Goal: Participate in discussion: Engage in conversation with other users on a specific topic

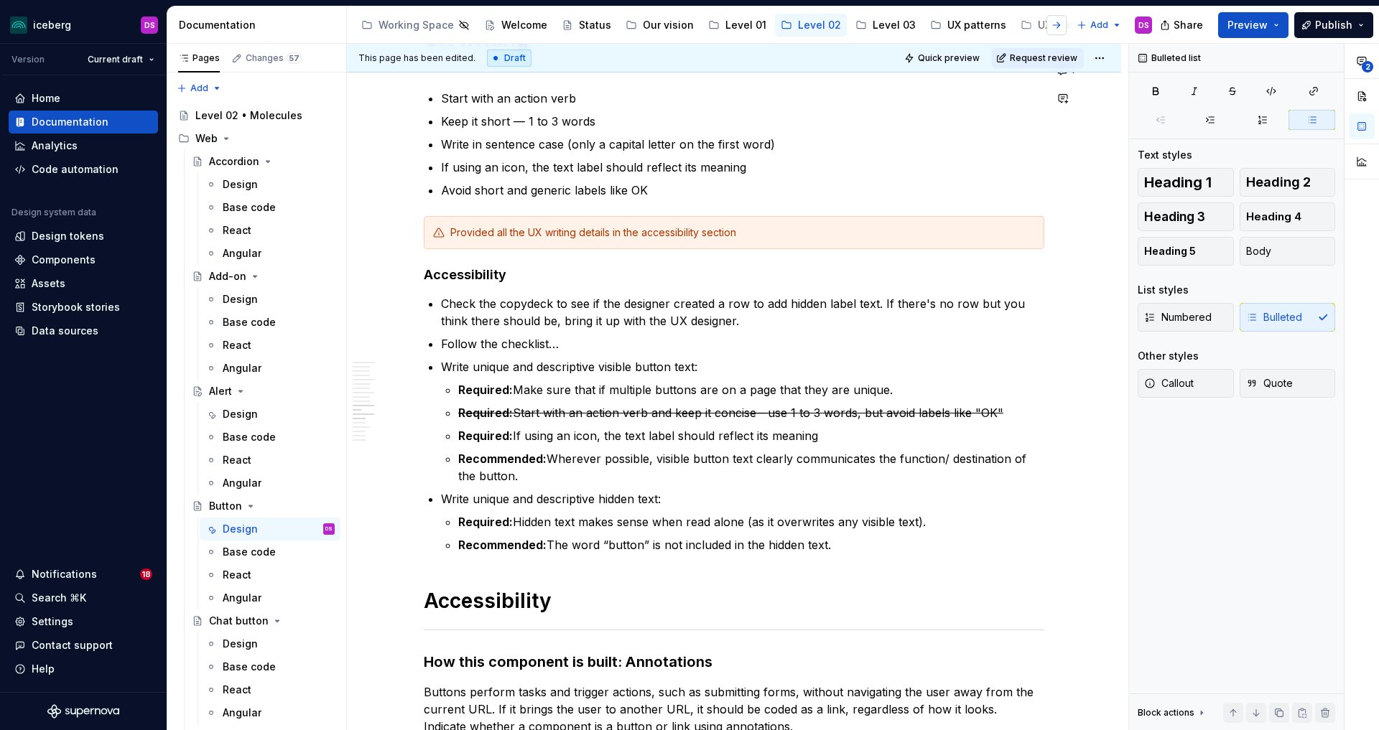
click at [1053, 22] on button "button" at bounding box center [1056, 25] width 20 height 20
click at [961, 23] on div "Accessibility" at bounding box center [972, 25] width 63 height 14
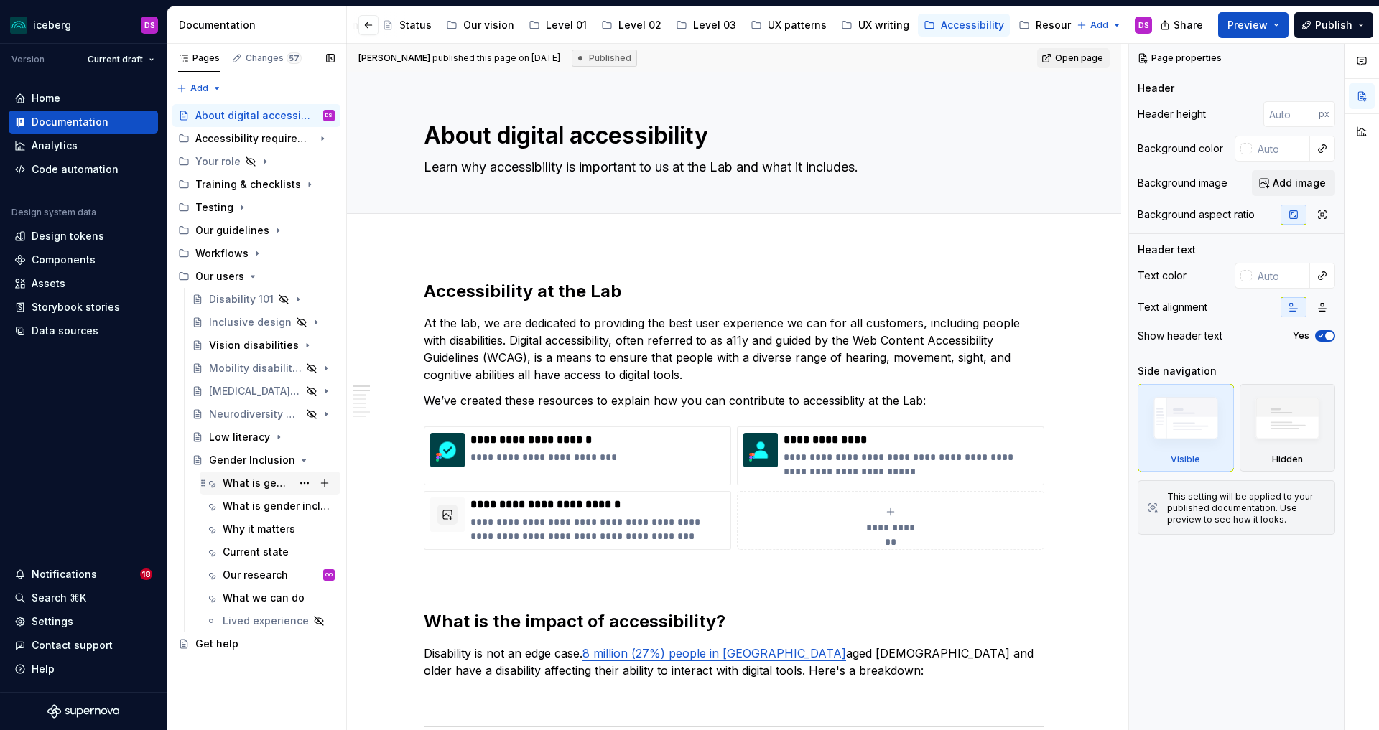
click at [250, 483] on div "What is gender" at bounding box center [257, 483] width 69 height 14
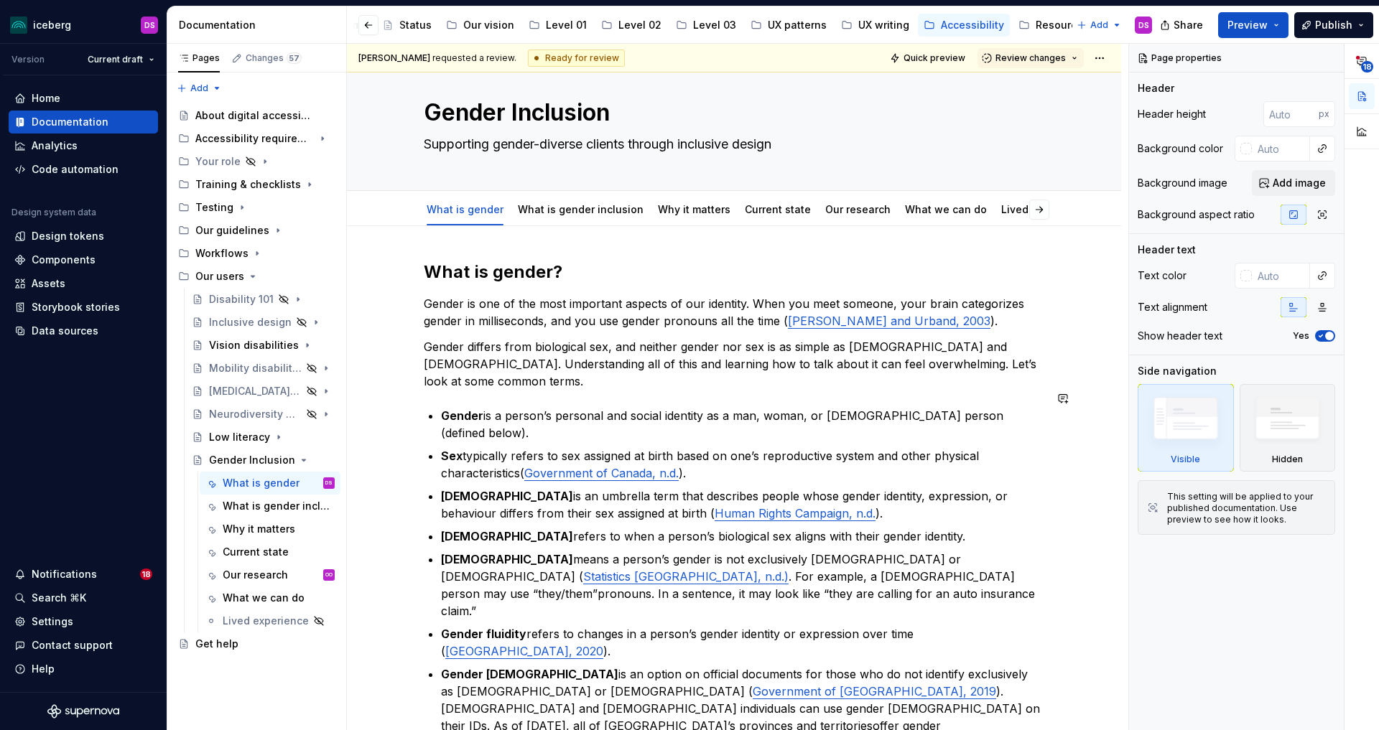
scroll to position [10, 0]
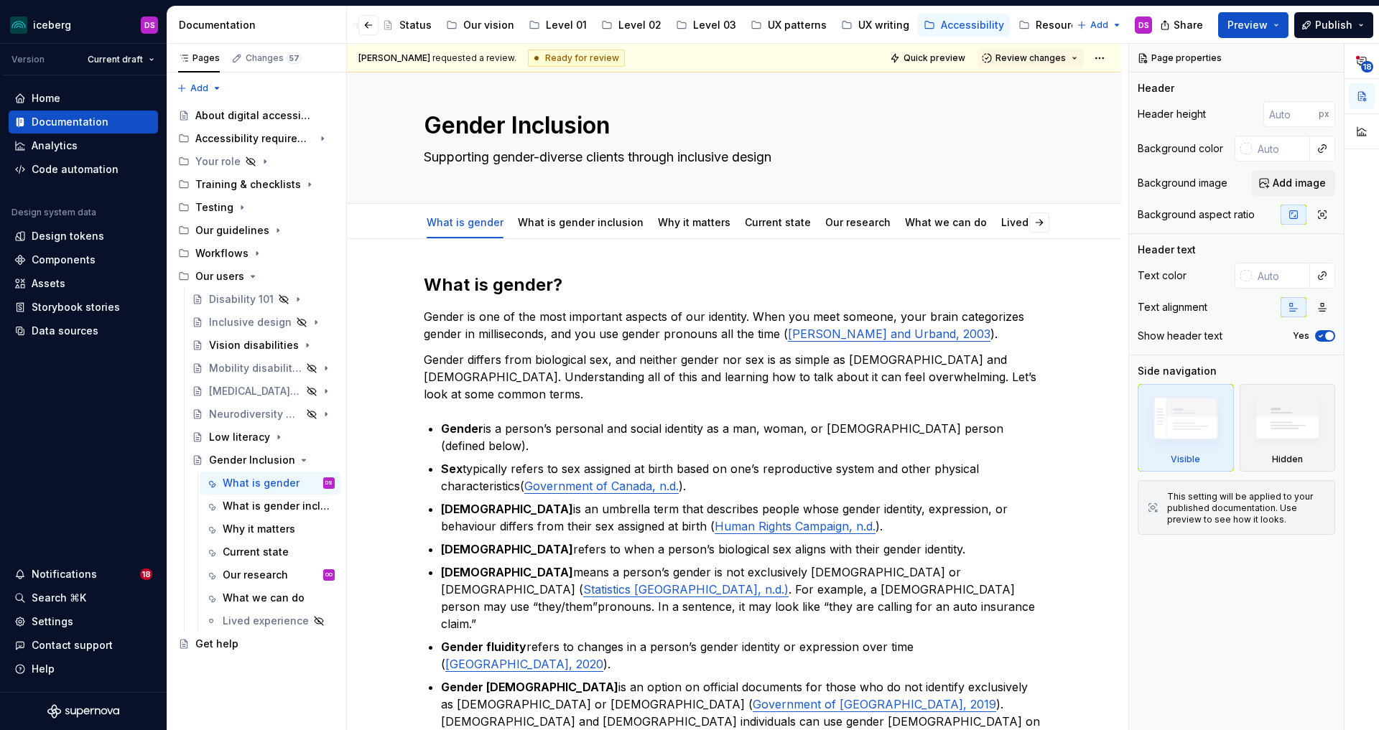
click at [65, 579] on div "Notifications" at bounding box center [64, 574] width 65 height 14
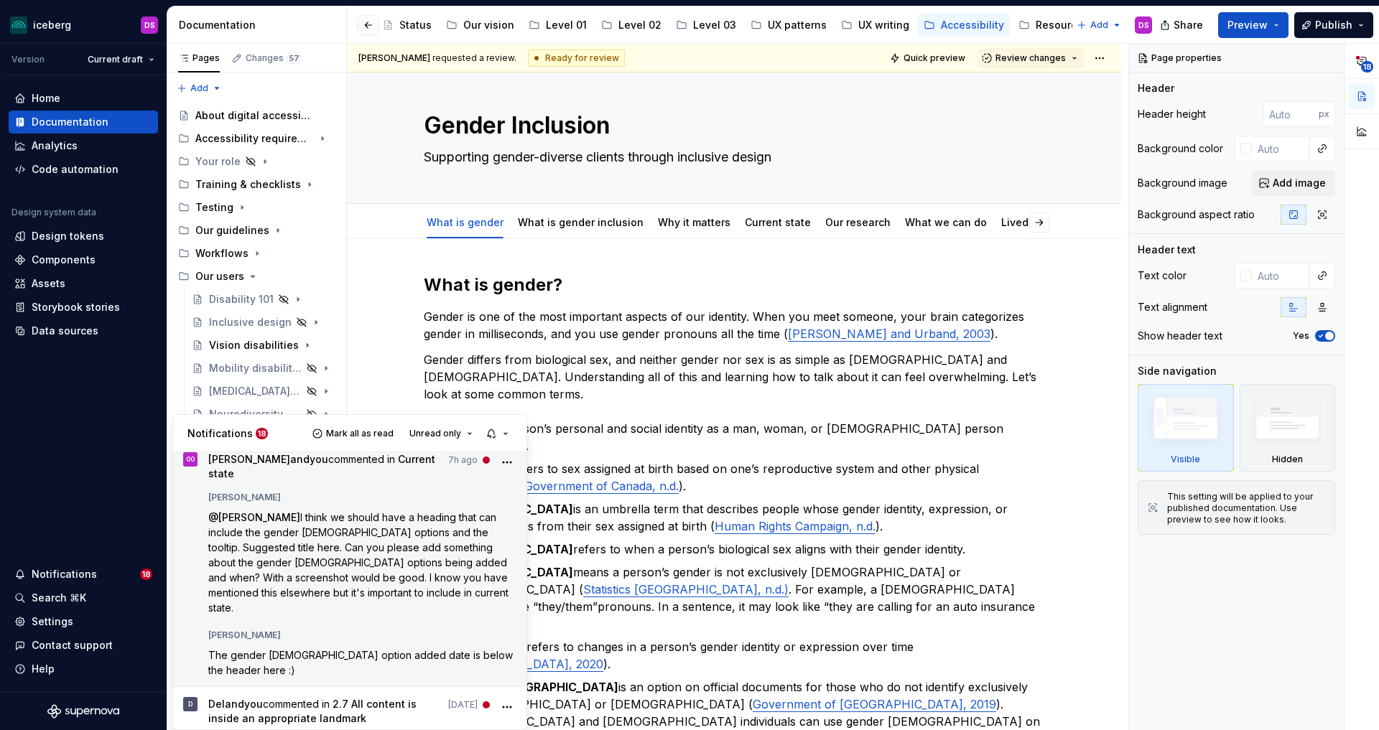
scroll to position [208, 0]
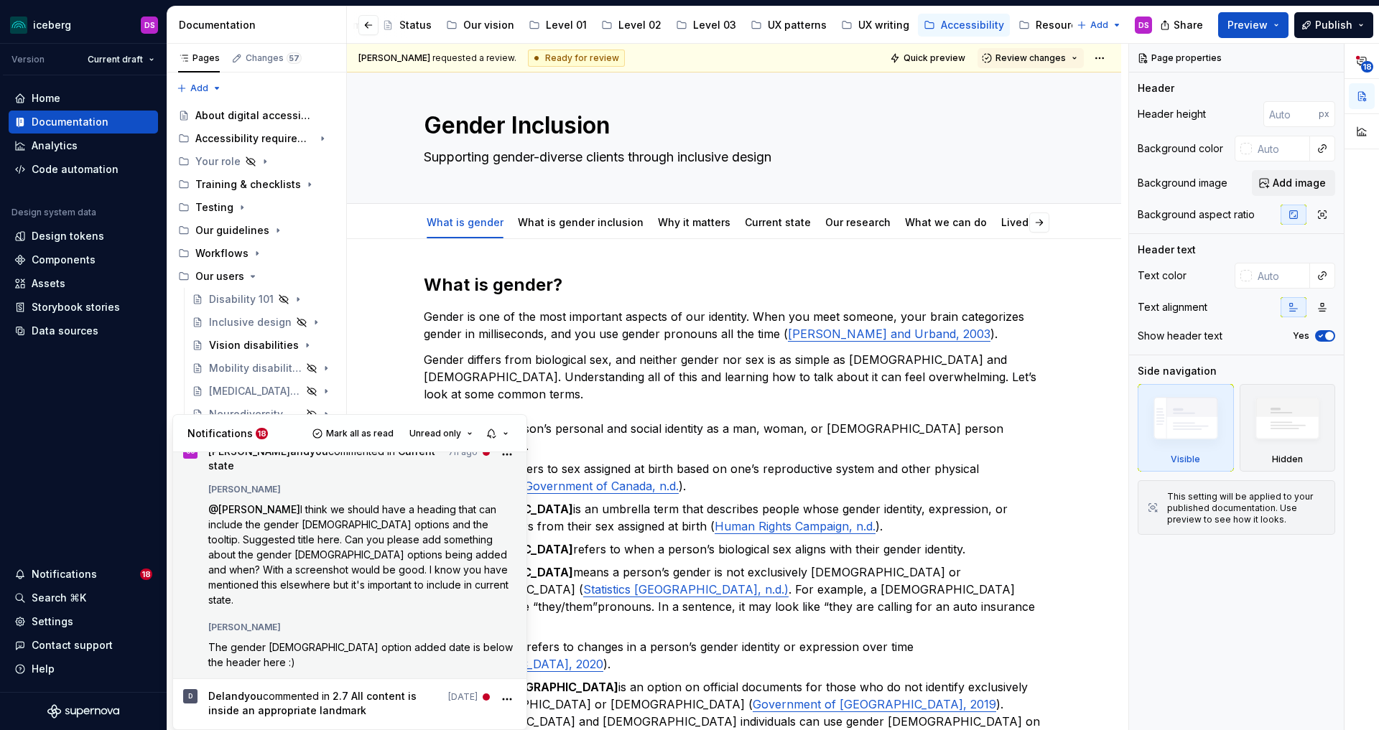
click at [332, 533] on span "I think we should have a heading that can include the gender [DEMOGRAPHIC_DATA]…" at bounding box center [359, 554] width 303 height 103
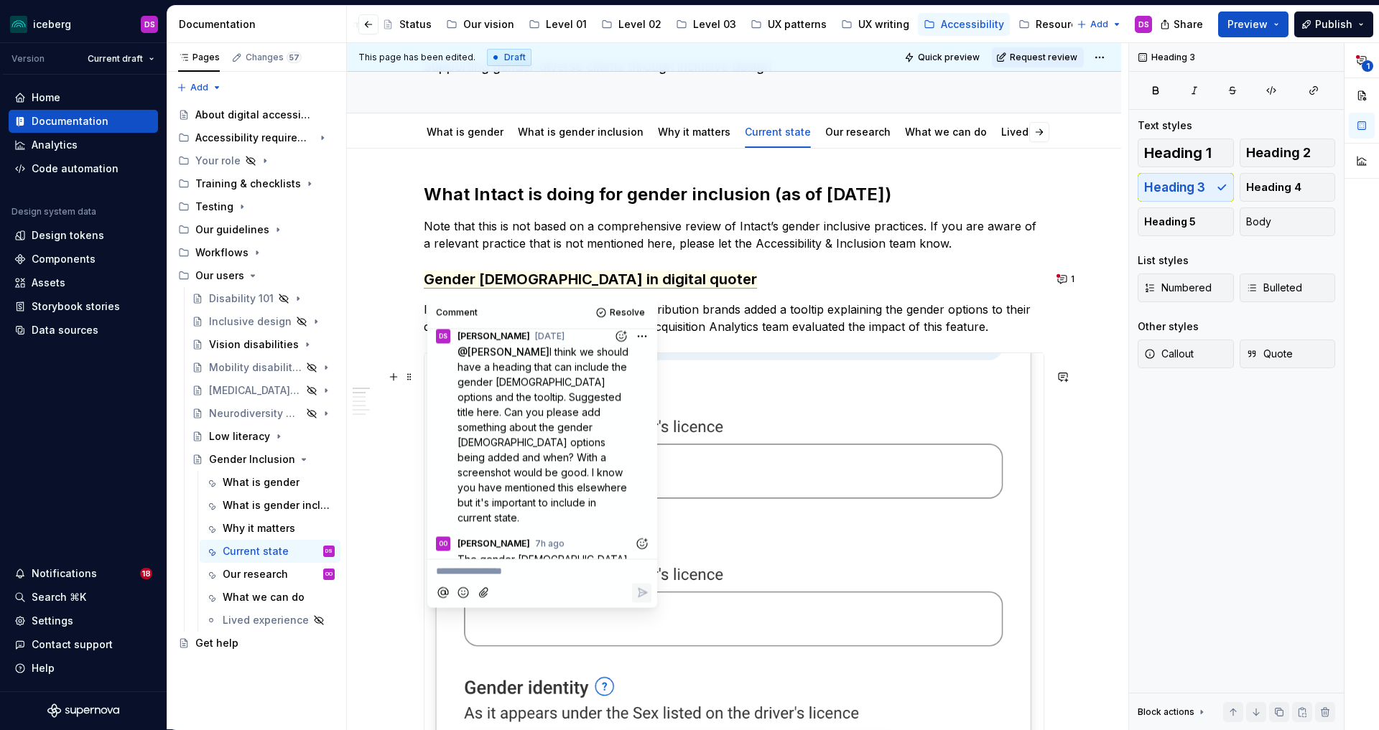
scroll to position [97, 0]
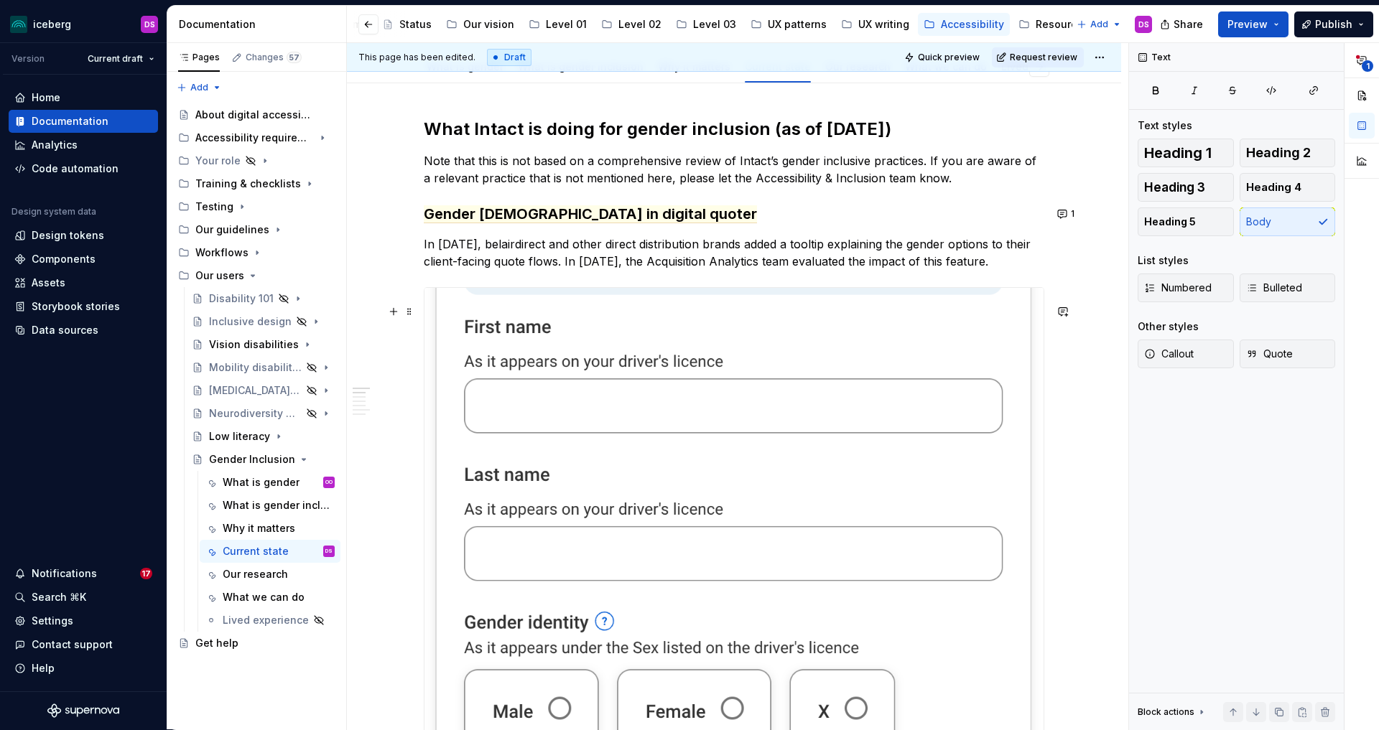
scroll to position [0, 0]
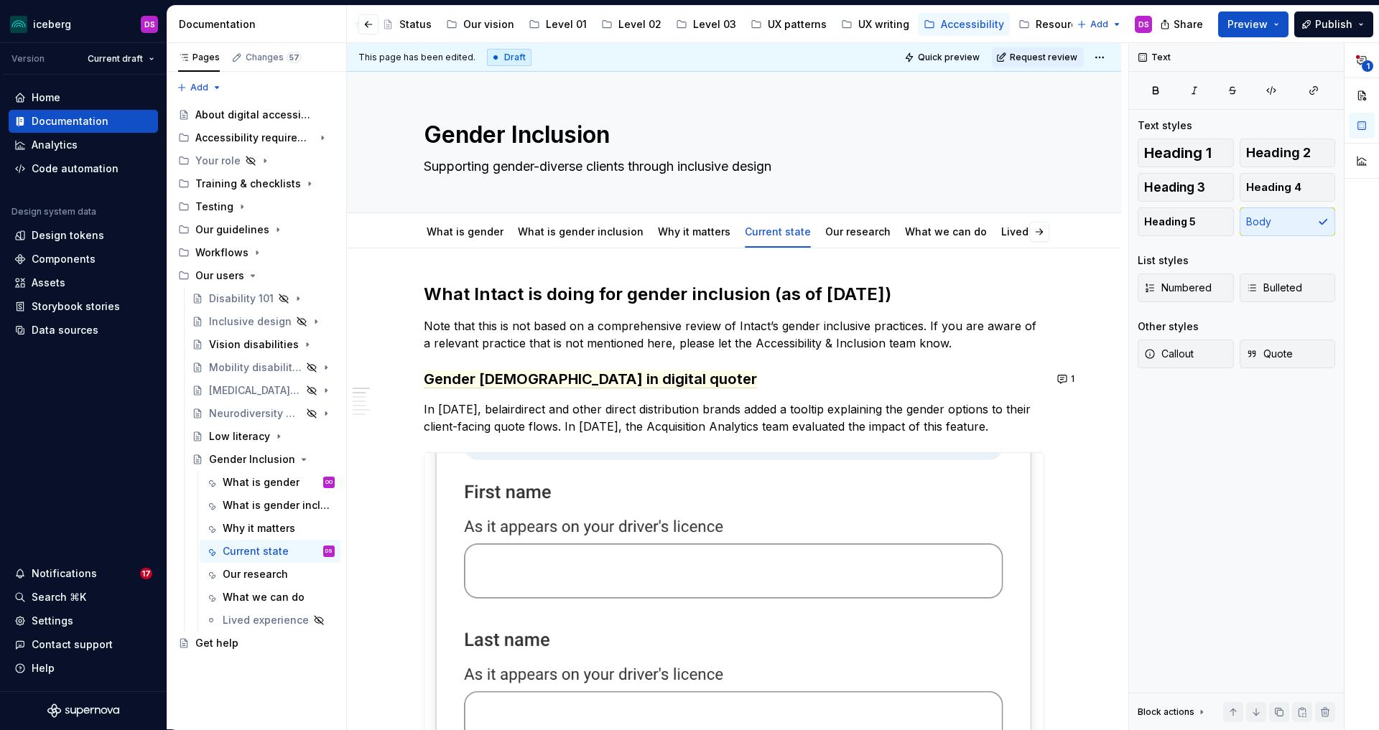
type textarea "*"
